Goal: Task Accomplishment & Management: Manage account settings

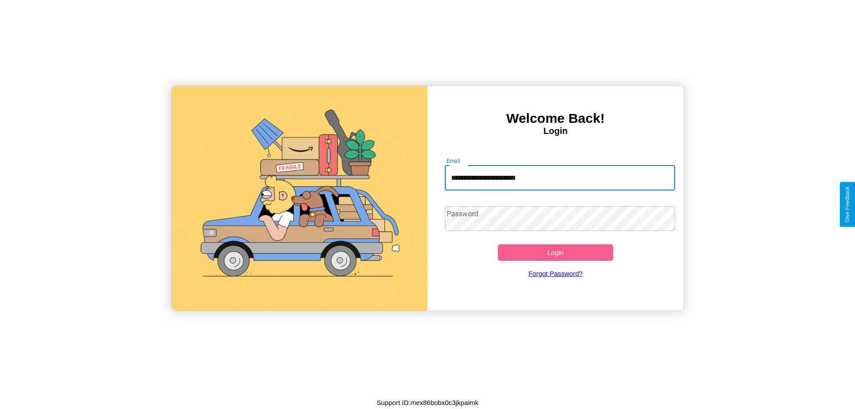
type input "**********"
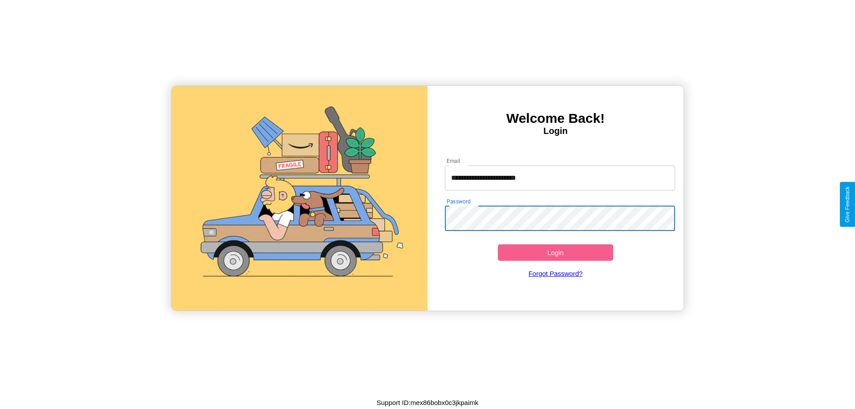
click at [555, 252] on button "Login" at bounding box center [555, 252] width 115 height 16
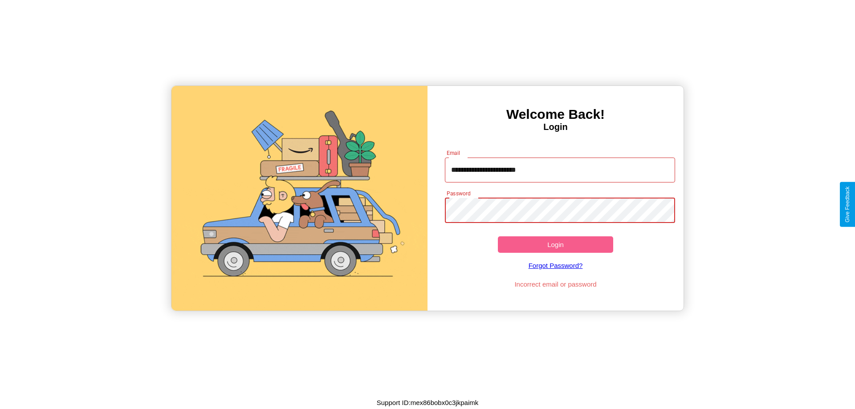
click at [555, 244] on button "Login" at bounding box center [555, 244] width 115 height 16
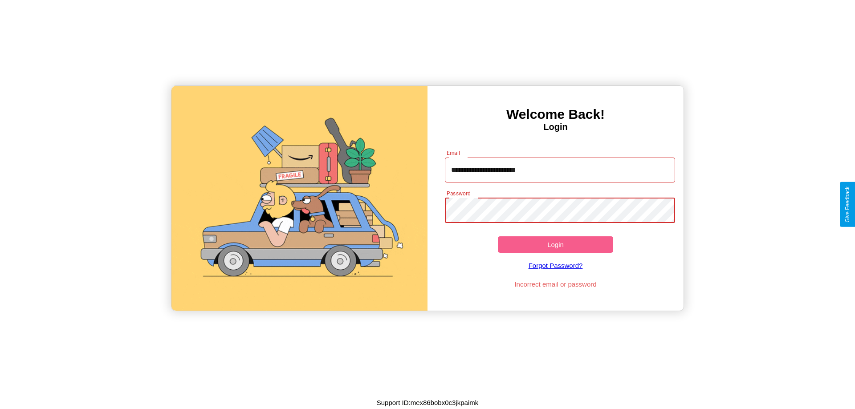
click at [555, 244] on button "Login" at bounding box center [555, 244] width 115 height 16
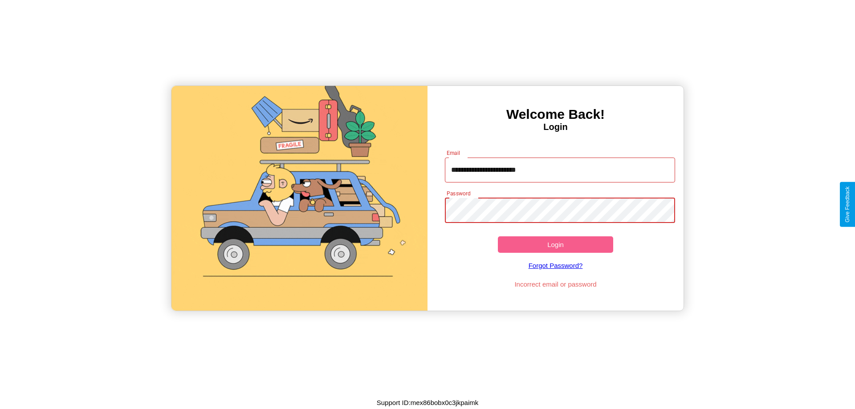
click at [555, 244] on button "Login" at bounding box center [555, 244] width 115 height 16
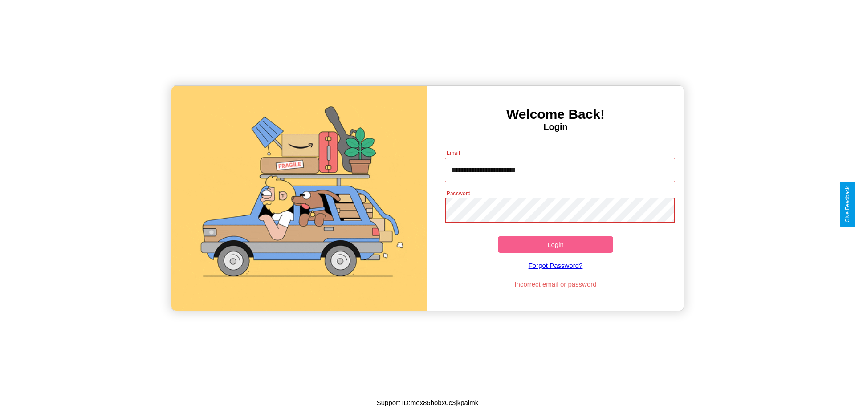
click at [555, 244] on button "Login" at bounding box center [555, 244] width 115 height 16
